Goal: Navigation & Orientation: Find specific page/section

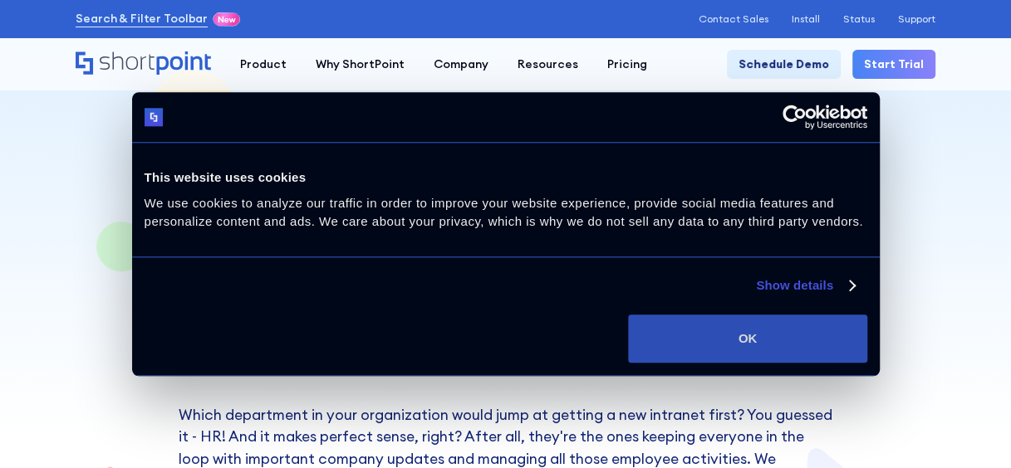
click at [748, 346] on button "OK" at bounding box center [747, 339] width 238 height 48
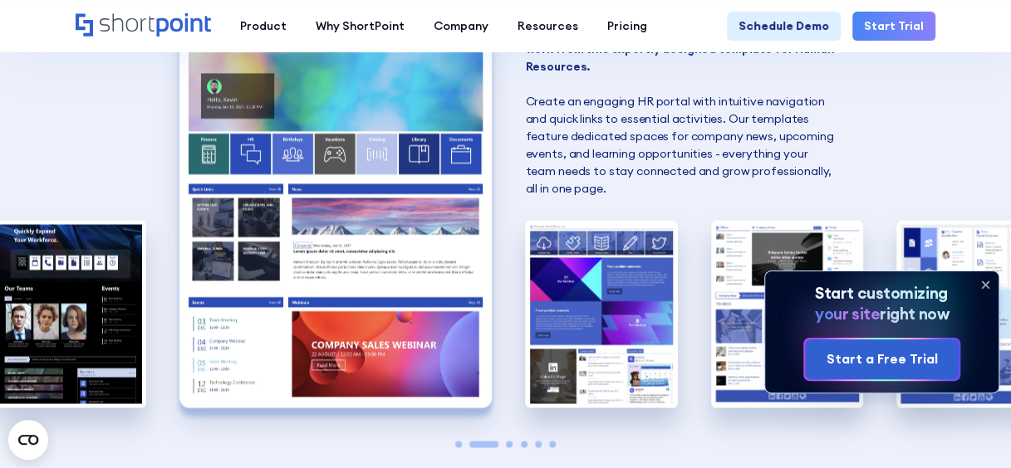
scroll to position [1246, 0]
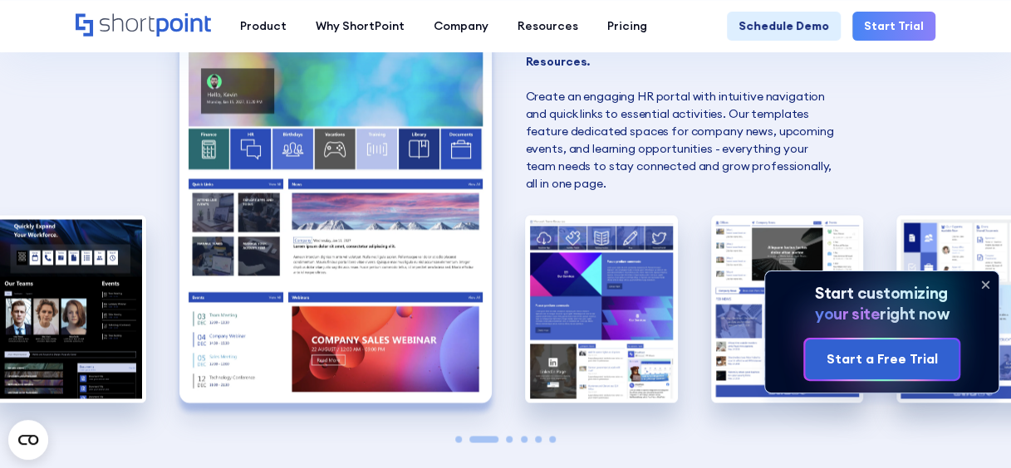
click at [985, 285] on icon at bounding box center [985, 285] width 7 height 7
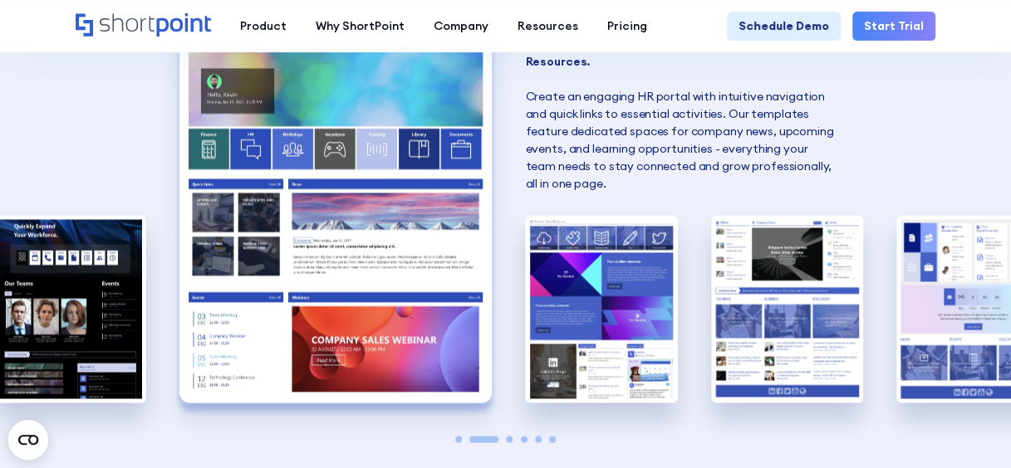
click at [508, 436] on span "Go to slide 3" at bounding box center [509, 439] width 7 height 7
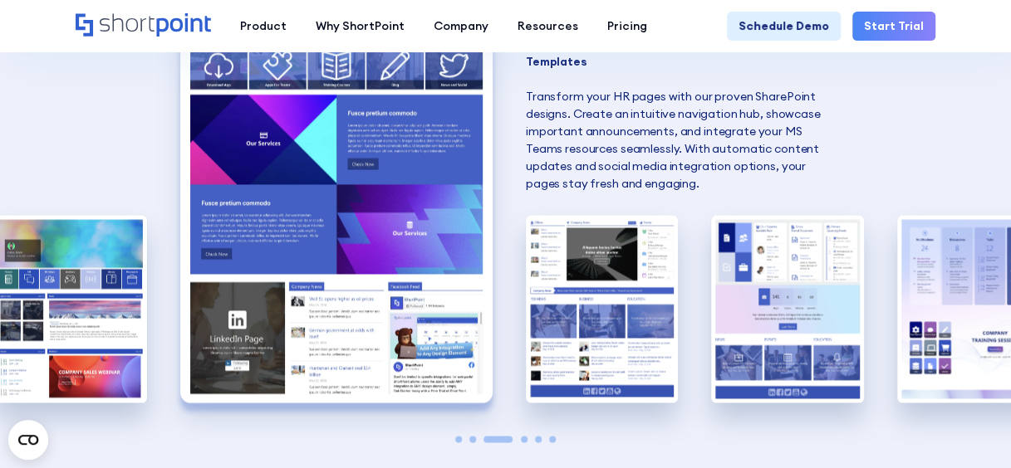
click at [552, 442] on span "Go to slide 6" at bounding box center [552, 439] width 7 height 7
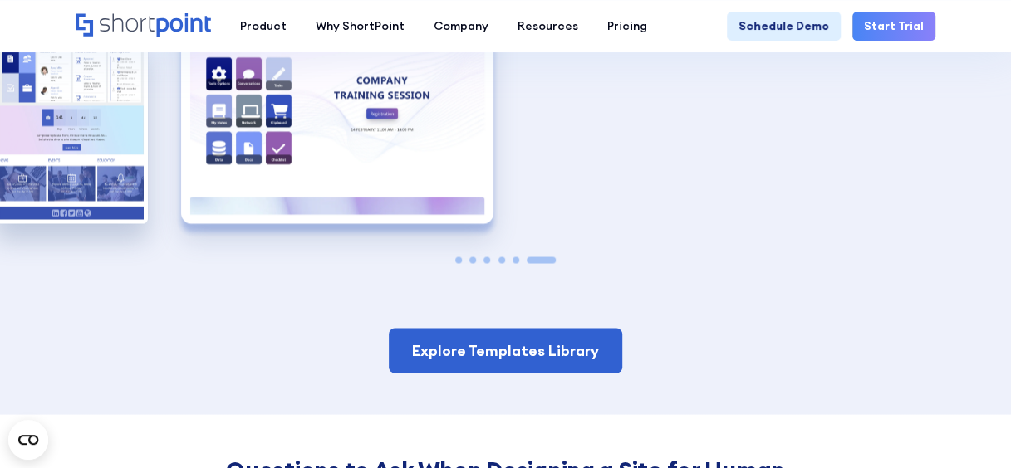
scroll to position [1495, 0]
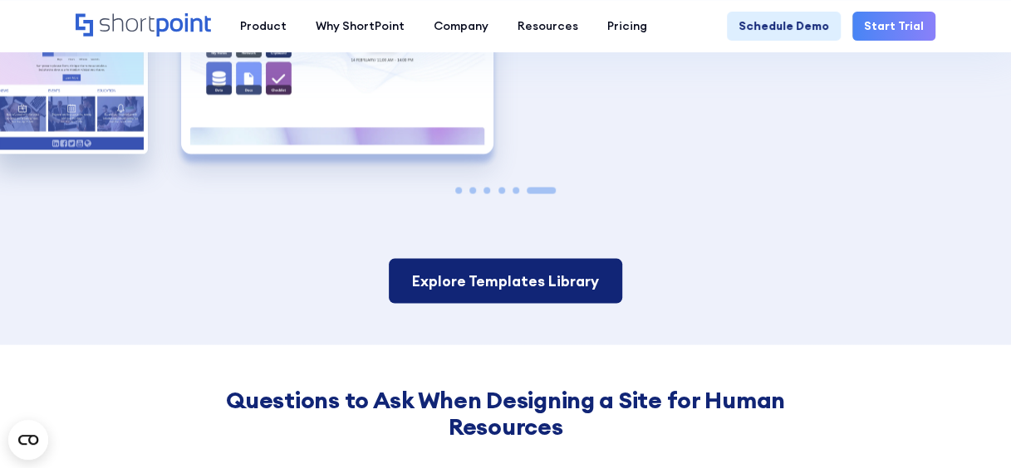
click at [516, 284] on link "Explore Templates Library" at bounding box center [505, 280] width 233 height 45
